Goal: Task Accomplishment & Management: Use online tool/utility

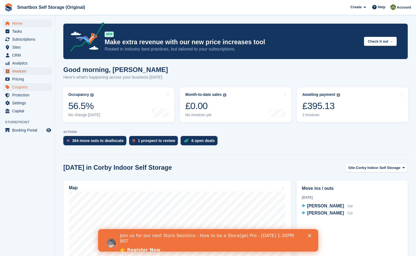
drag, startPoint x: 19, startPoint y: 71, endPoint x: 25, endPoint y: 83, distance: 13.9
click at [19, 71] on span "Invoices" at bounding box center [28, 71] width 33 height 8
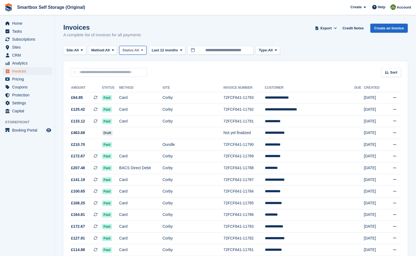
click at [143, 50] on icon at bounding box center [142, 50] width 2 height 4
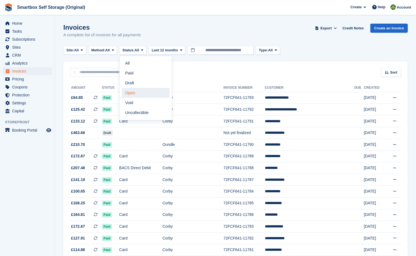
click at [132, 94] on link "Open" at bounding box center [146, 93] width 48 height 10
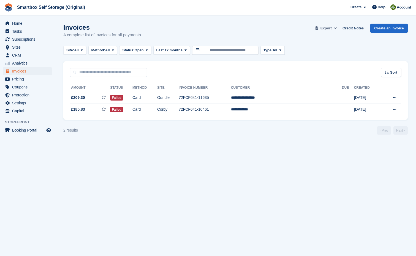
click at [328, 28] on span "Export" at bounding box center [325, 29] width 11 height 6
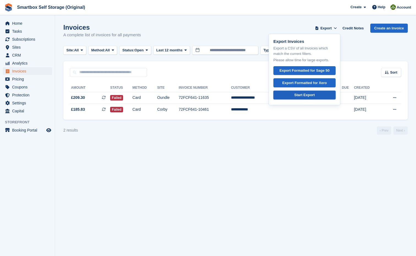
click at [308, 95] on div "Start Export" at bounding box center [304, 95] width 20 height 6
drag, startPoint x: 305, startPoint y: 161, endPoint x: 308, endPoint y: 161, distance: 2.8
click at [305, 161] on section "Invoices A complete list of invoices for all payments Export Export Invoices Ex…" at bounding box center [235, 128] width 361 height 256
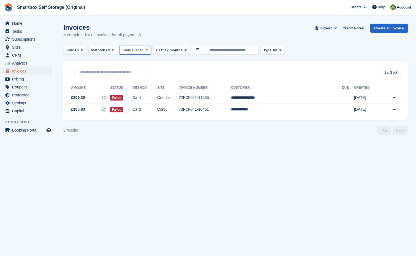
click at [148, 51] on icon at bounding box center [147, 50] width 2 height 4
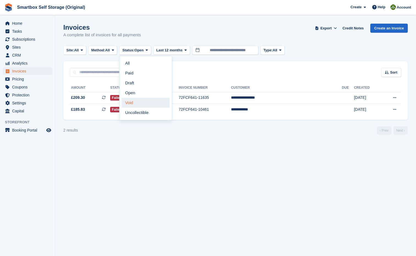
click at [133, 102] on link "Void" at bounding box center [146, 103] width 48 height 10
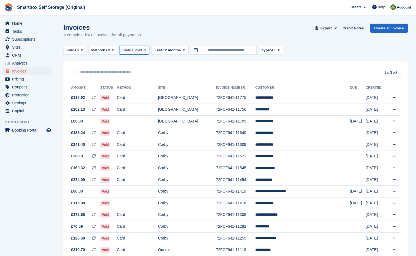
click at [146, 48] on icon at bounding box center [145, 50] width 2 height 4
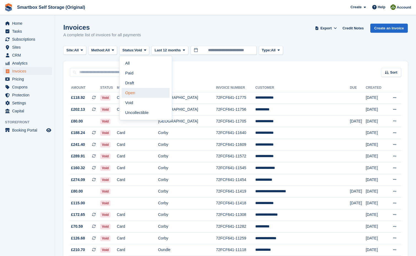
click at [133, 94] on link "Open" at bounding box center [146, 93] width 48 height 10
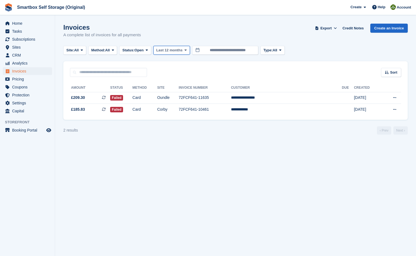
click at [187, 49] on icon at bounding box center [185, 50] width 2 height 4
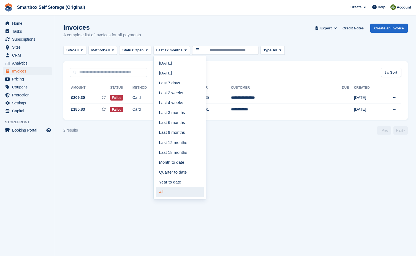
click at [165, 192] on link "All" at bounding box center [180, 192] width 48 height 10
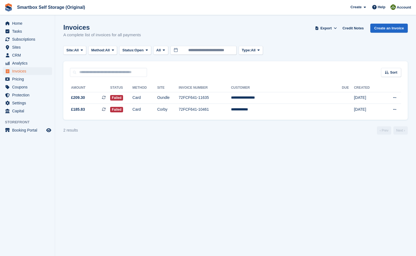
click at [195, 140] on section "Invoices A complete list of invoices for all payments Export Export Invoices Ex…" at bounding box center [235, 128] width 361 height 256
drag, startPoint x: 236, startPoint y: 183, endPoint x: 237, endPoint y: 202, distance: 18.8
click at [236, 183] on section "Invoices A complete list of invoices for all payments Export Export Invoices Ex…" at bounding box center [235, 128] width 361 height 256
